Goal: Check status: Check status

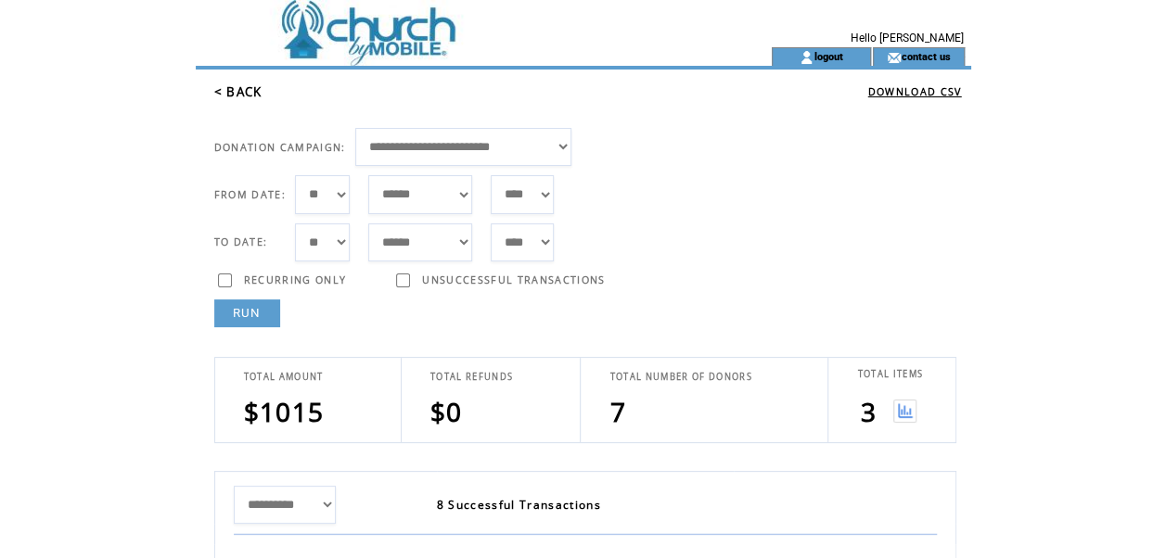
click at [234, 305] on link "RUN" at bounding box center [247, 314] width 66 height 28
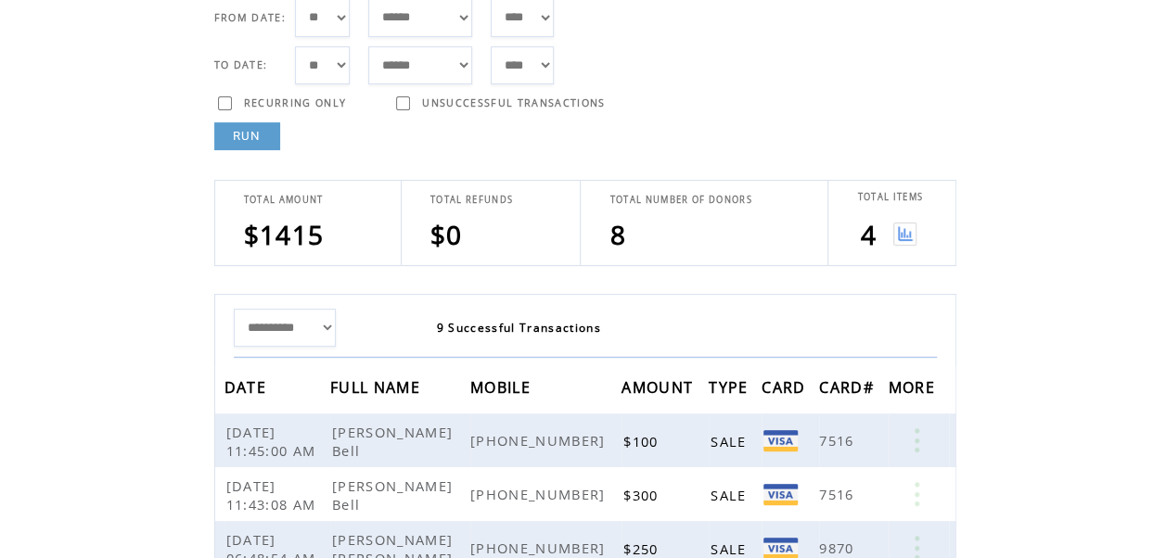
scroll to position [185, 0]
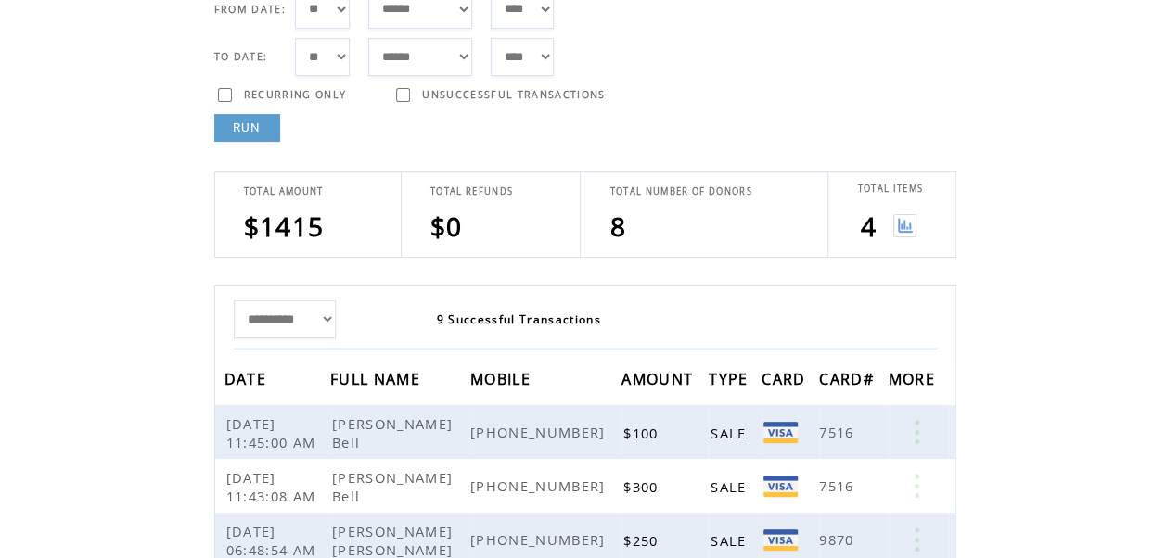
click at [902, 234] on img at bounding box center [904, 225] width 23 height 23
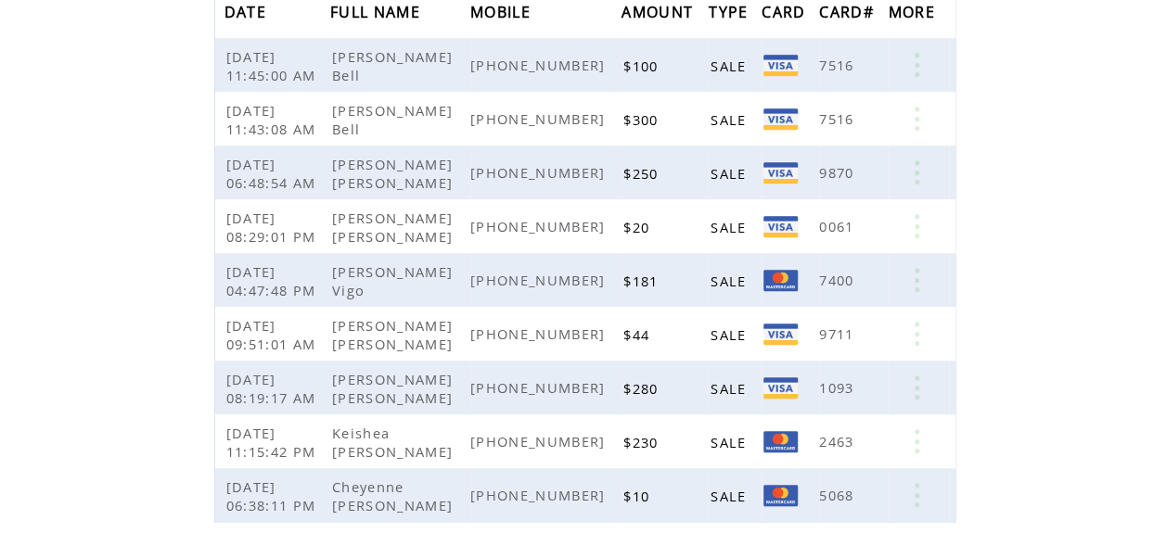
scroll to position [556, 0]
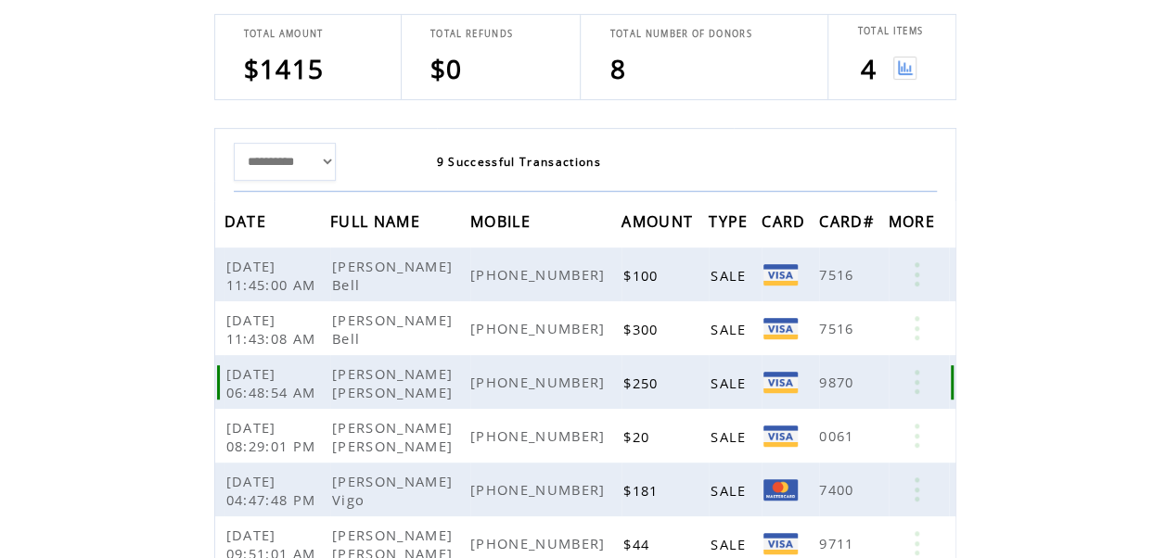
scroll to position [402, 0]
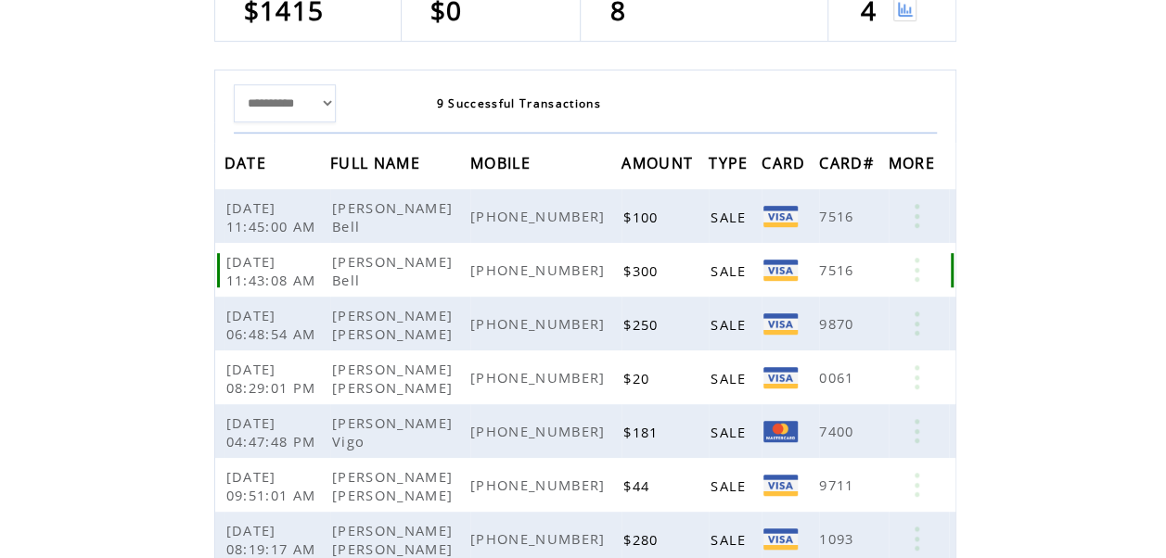
click at [418, 258] on td "Jeremy Bell" at bounding box center [400, 270] width 140 height 54
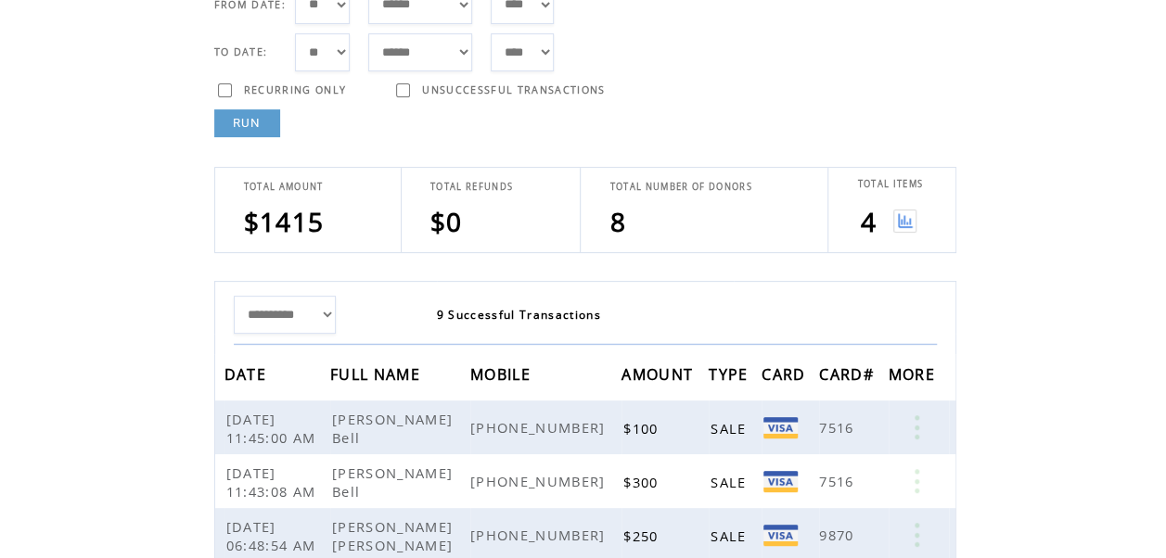
scroll to position [185, 0]
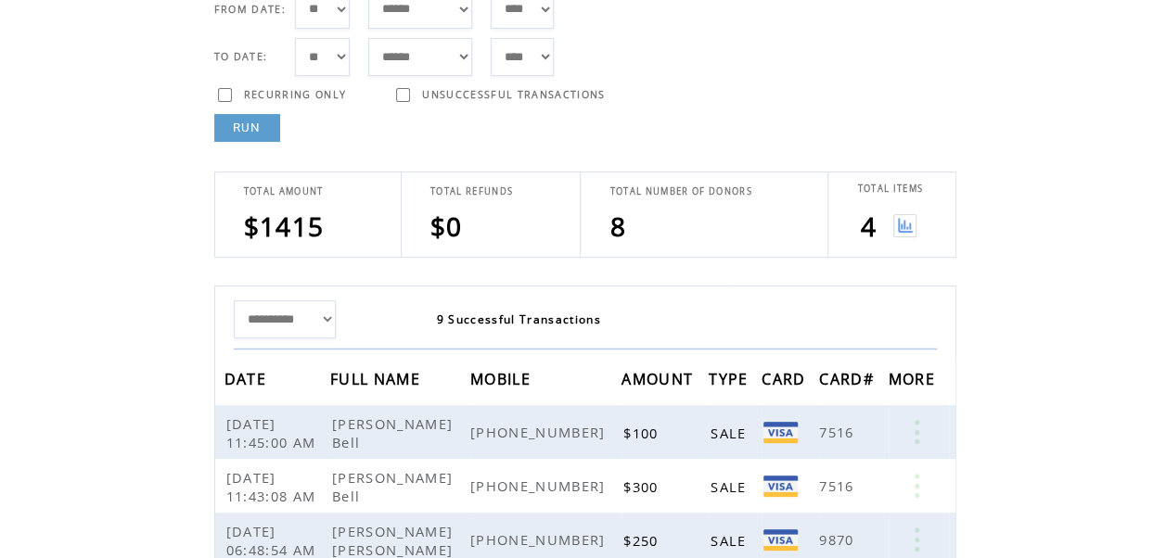
click at [244, 127] on link "RUN" at bounding box center [247, 128] width 66 height 28
click at [905, 222] on img at bounding box center [904, 225] width 23 height 23
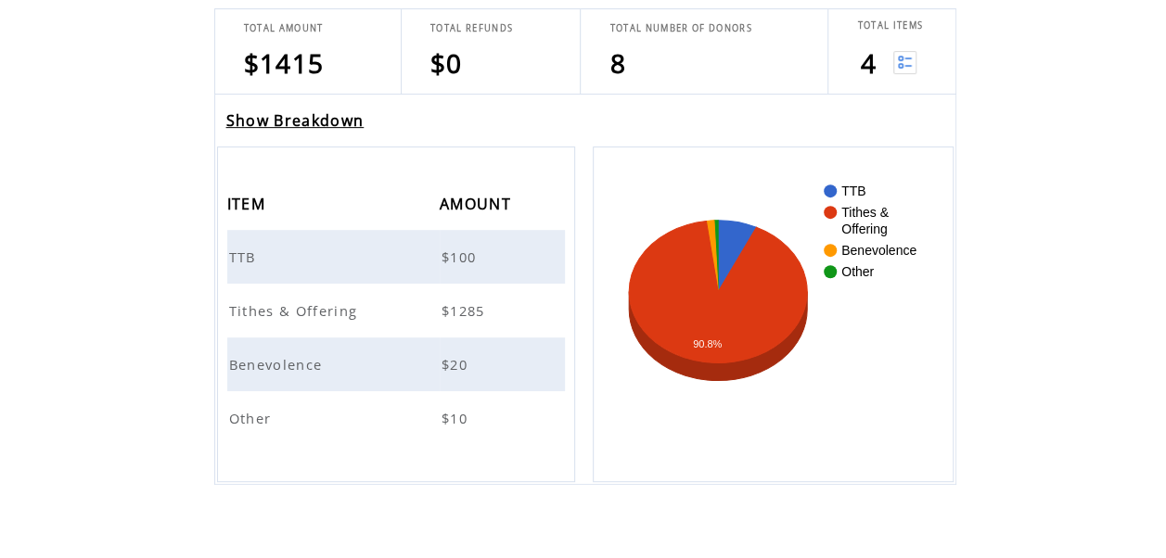
scroll to position [375, 0]
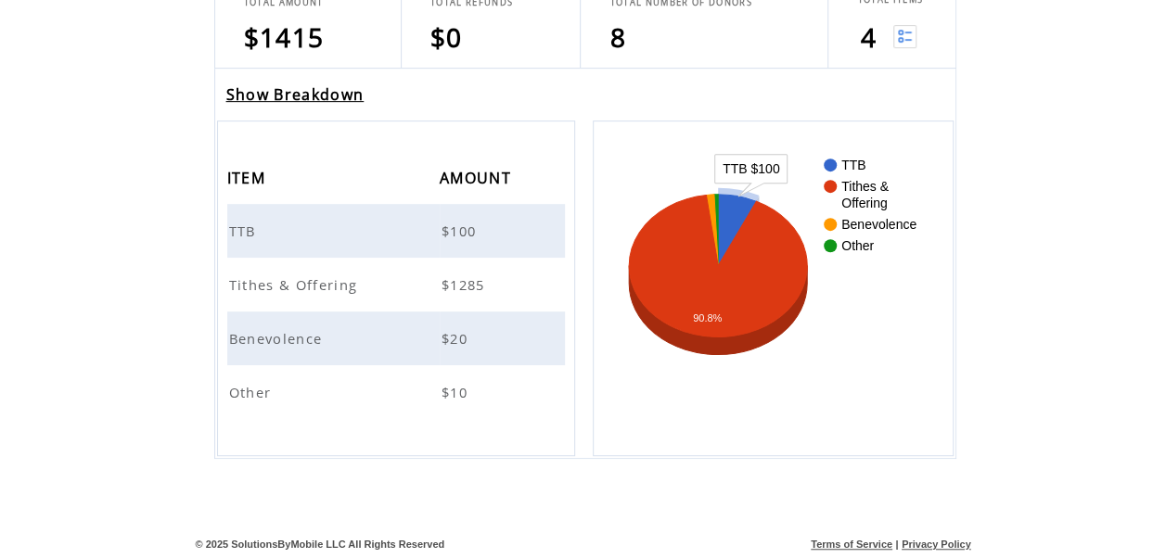
click at [283, 102] on link "Show Breakdown" at bounding box center [295, 94] width 138 height 20
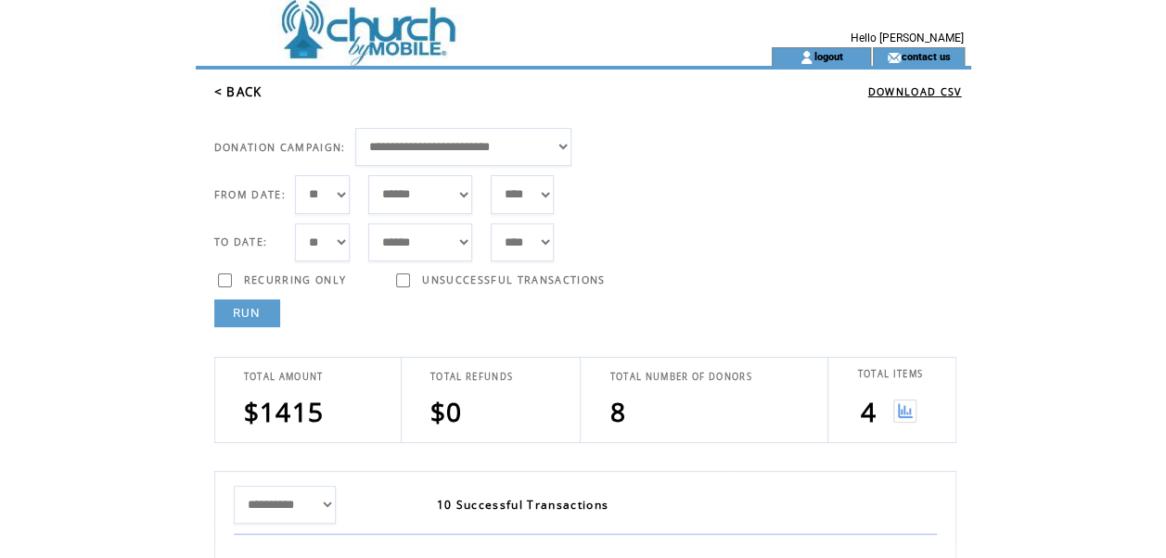
click at [650, 110] on td at bounding box center [441, 109] width 454 height 19
click at [905, 411] on img at bounding box center [904, 411] width 23 height 23
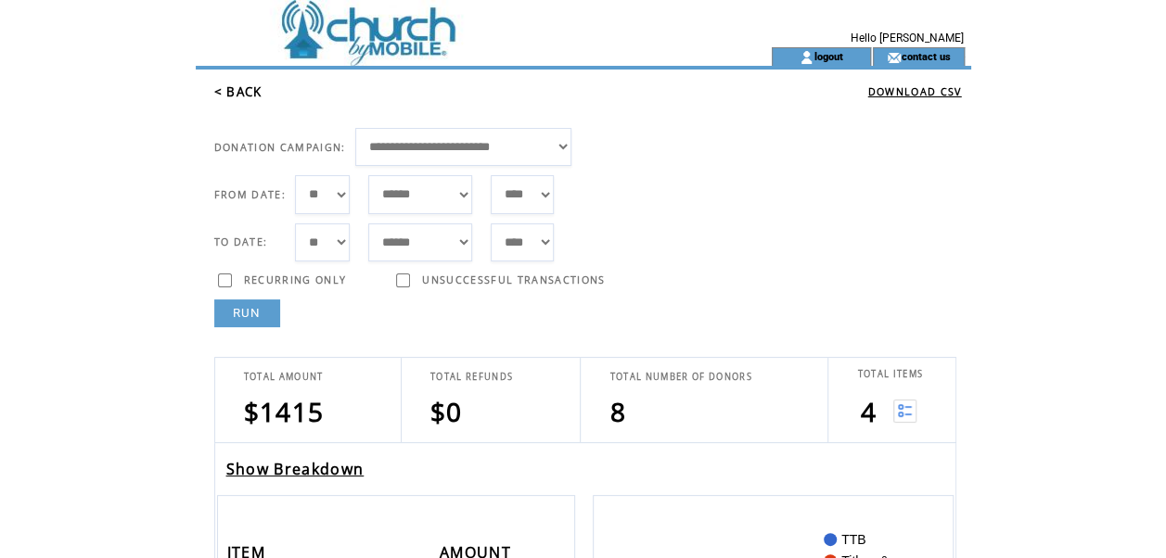
click at [351, 462] on link "Show Breakdown" at bounding box center [295, 469] width 138 height 20
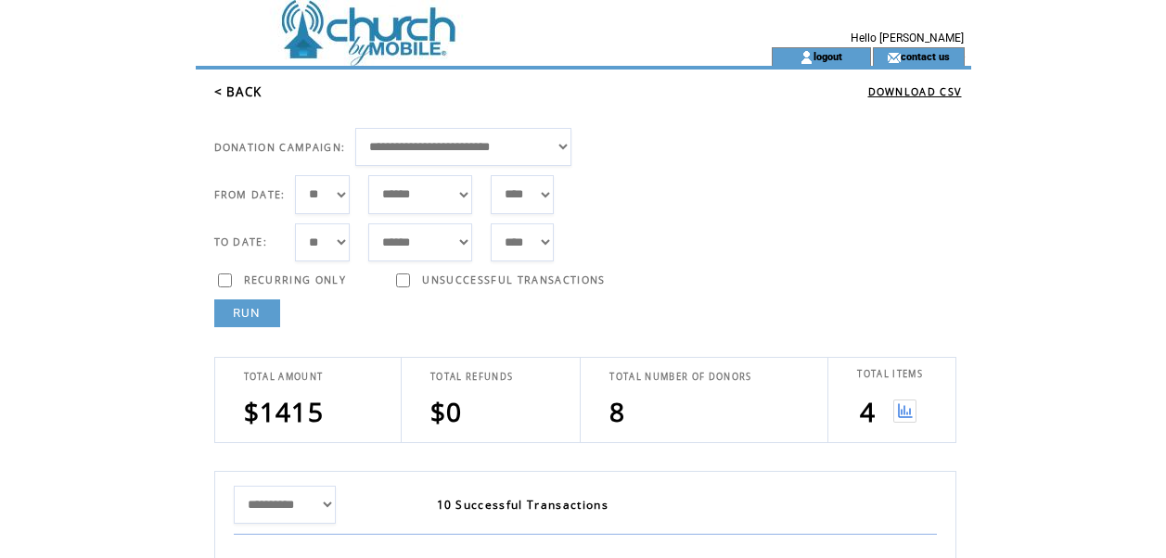
scroll to position [408, 0]
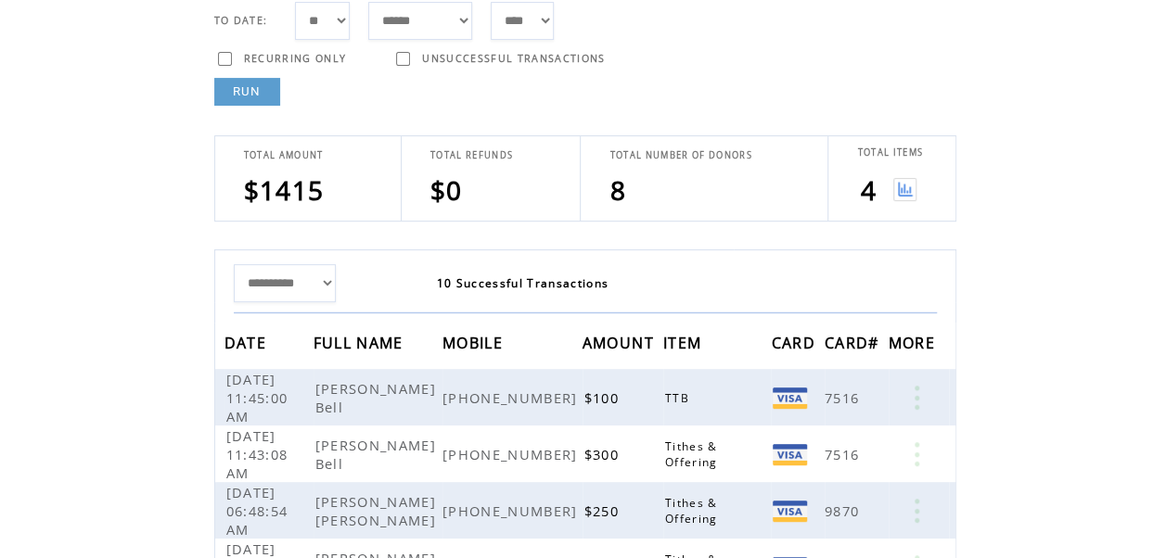
scroll to position [232, 0]
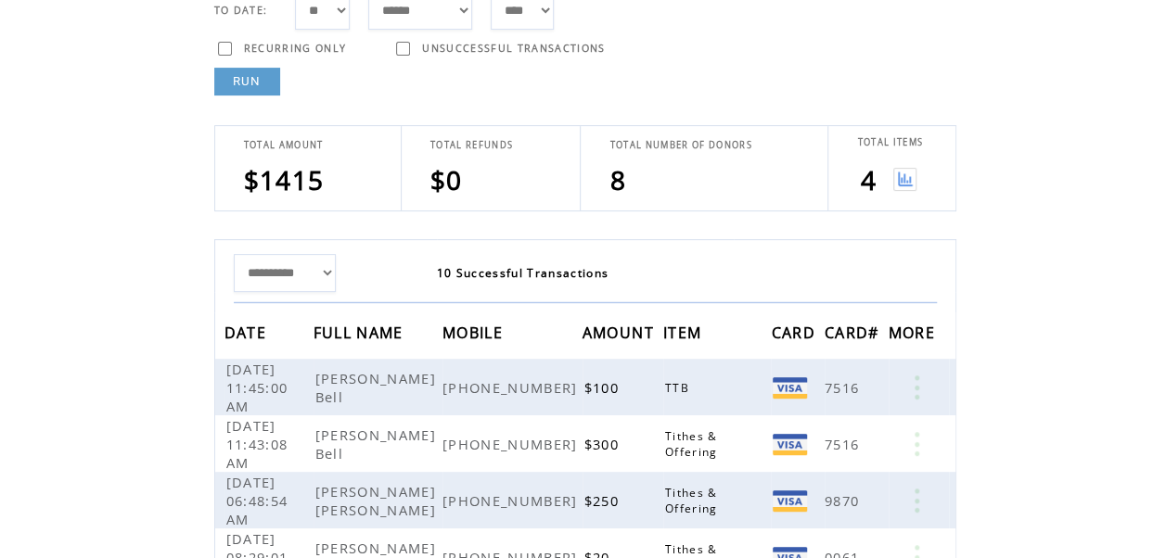
click at [897, 185] on img at bounding box center [904, 179] width 23 height 23
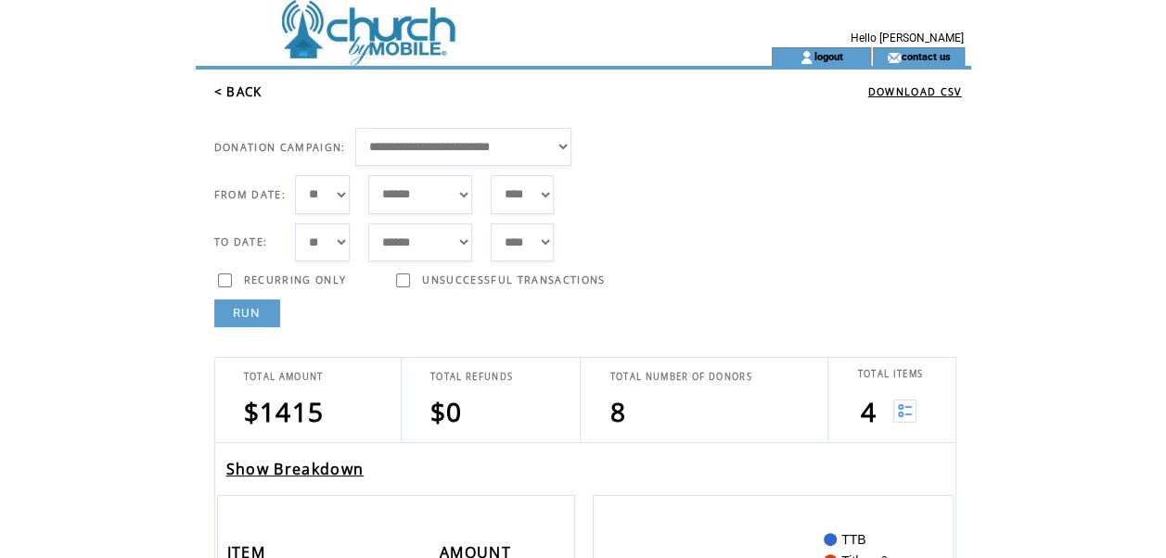
click at [241, 313] on link "RUN" at bounding box center [247, 314] width 66 height 28
